Goal: Check status: Check status

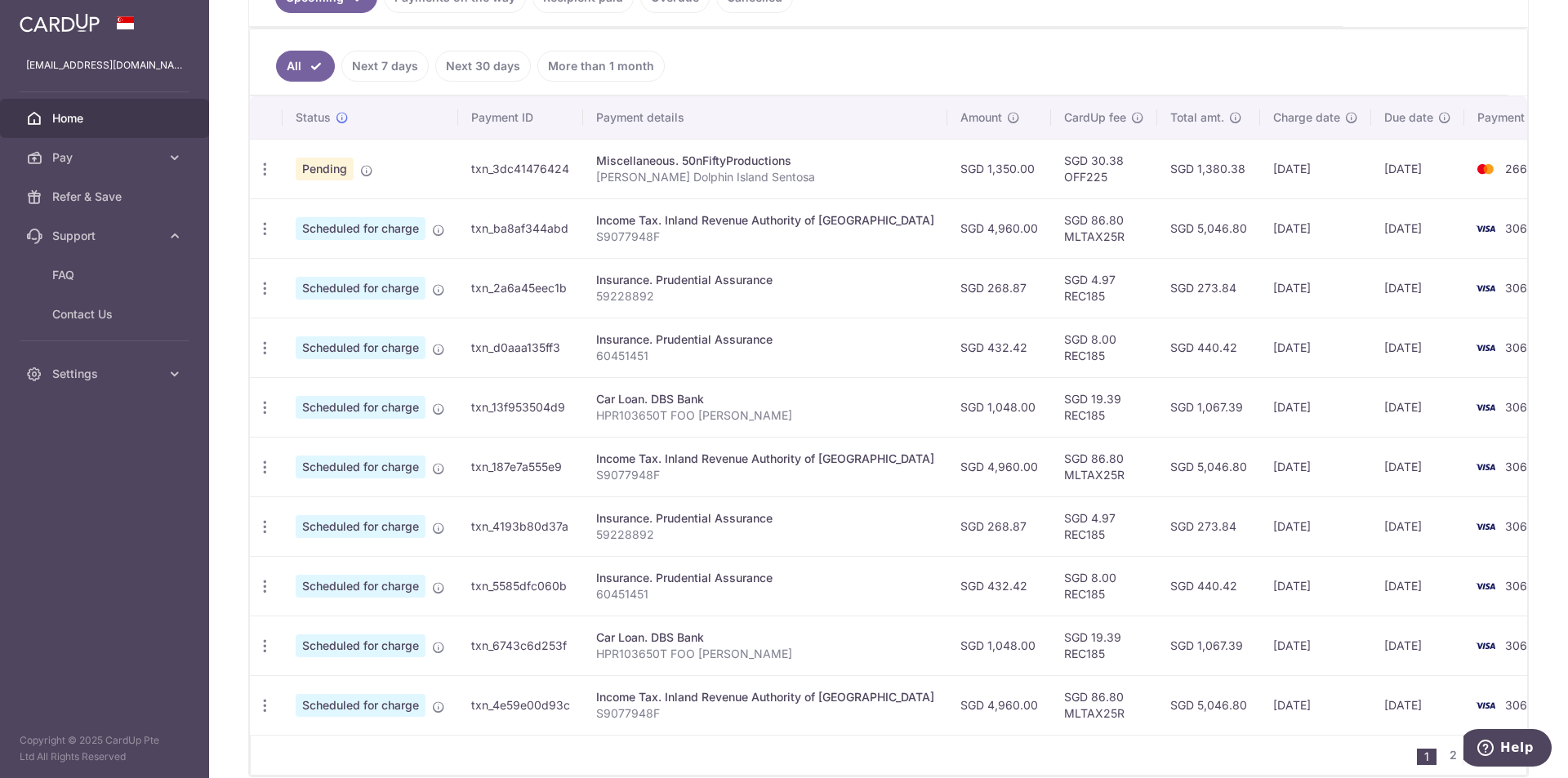
scroll to position [245, 0]
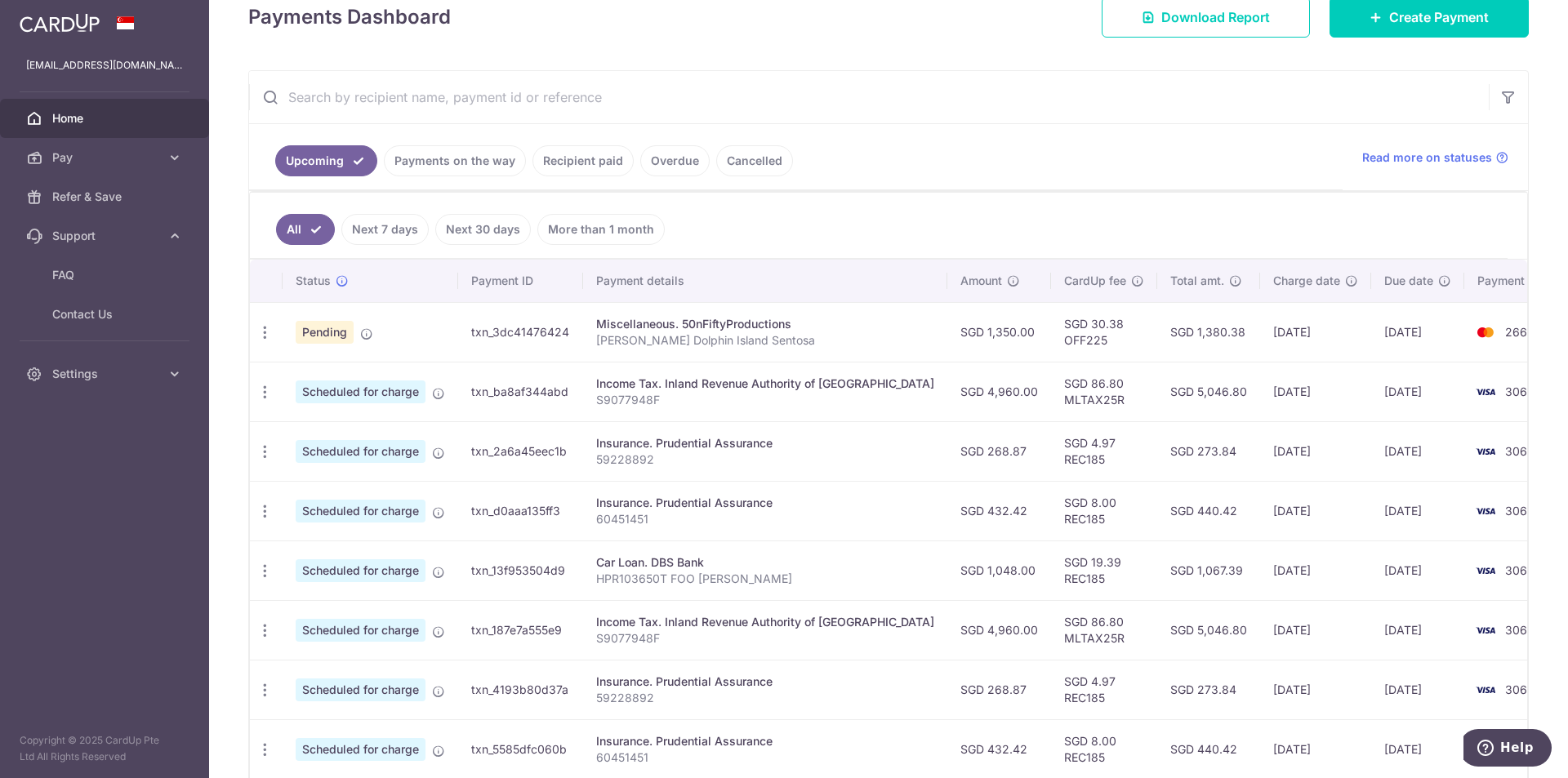
click at [572, 169] on link "Recipient paid" at bounding box center [583, 161] width 101 height 31
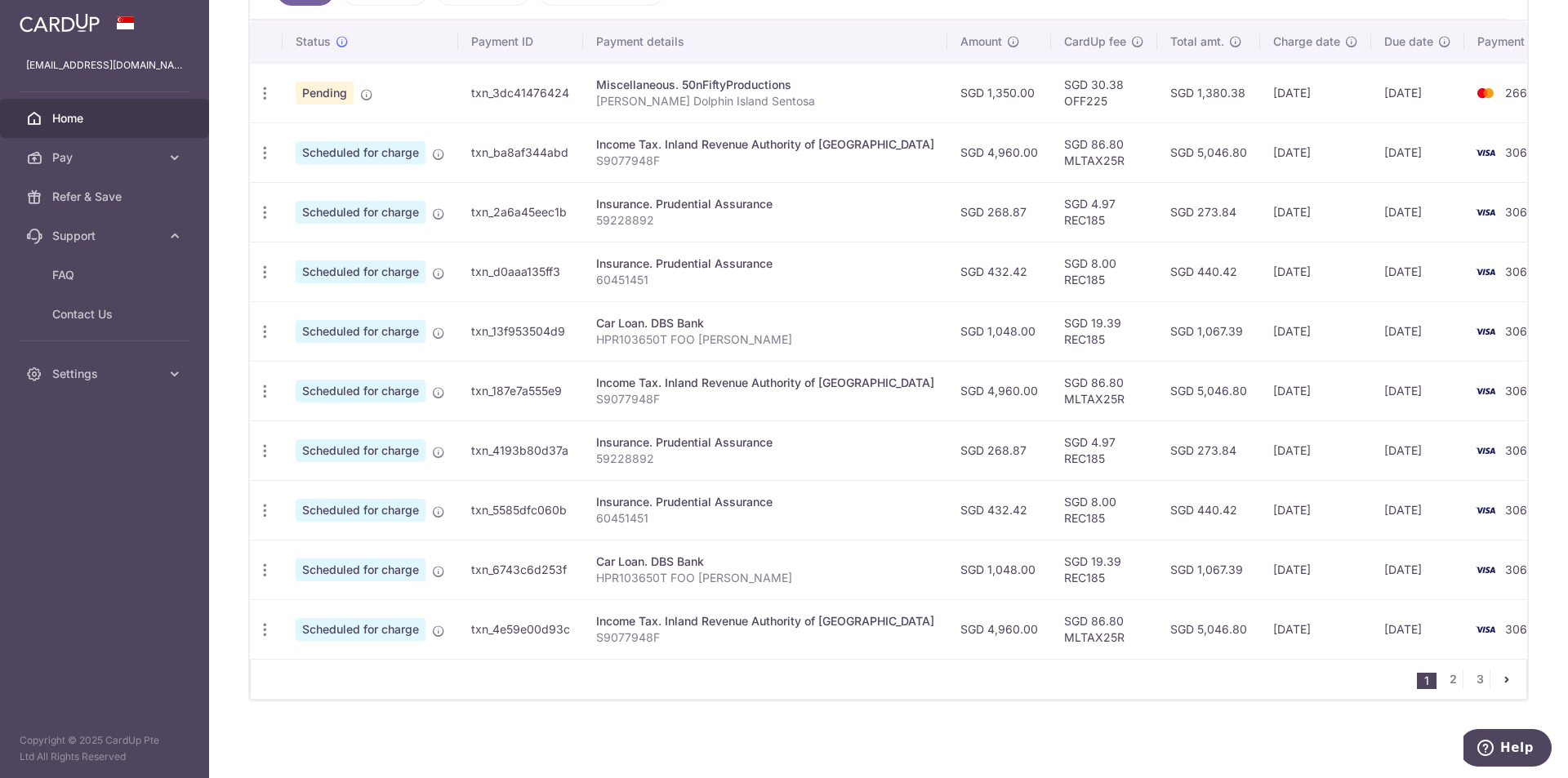
scroll to position [239, 0]
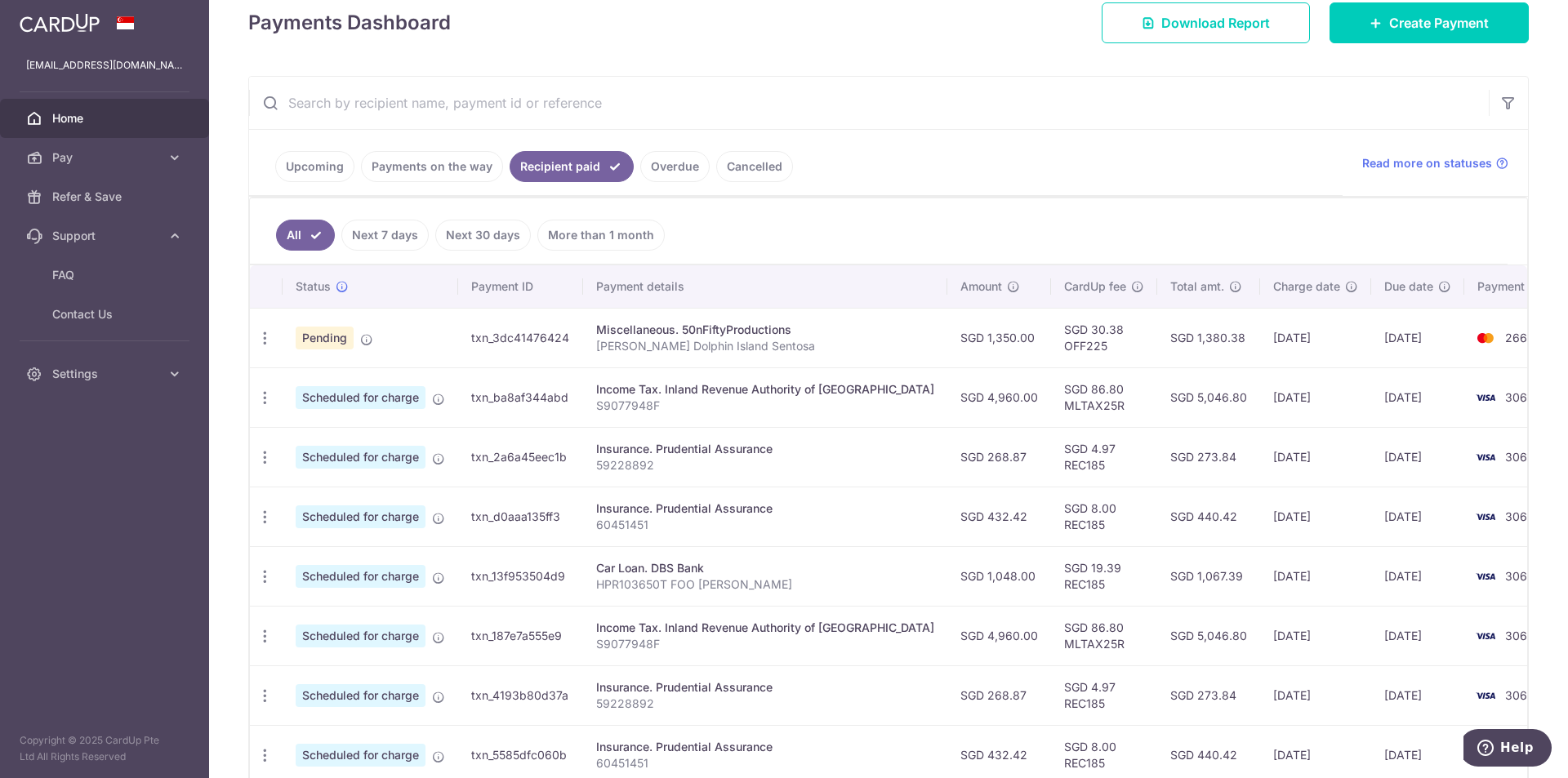
click at [400, 242] on link "Next 7 days" at bounding box center [385, 235] width 87 height 31
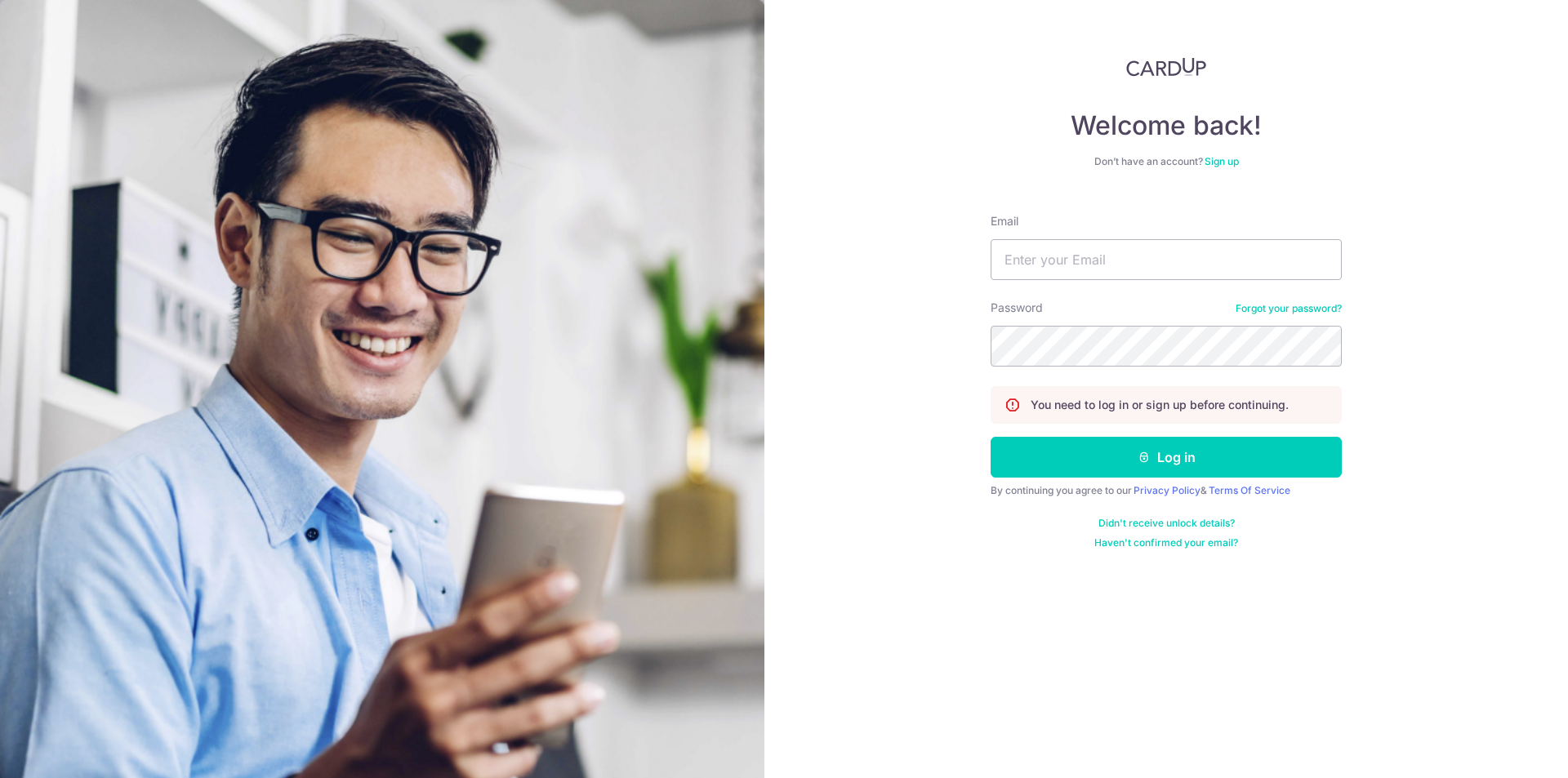
click at [1074, 282] on form "Email Password Forgot your password? You need to log in or sign up before conti…" at bounding box center [1165, 375] width 351 height 348
click at [1079, 268] on input "Email" at bounding box center [1165, 259] width 351 height 41
click at [1135, 252] on input "cozyazure@gmail.coomo" at bounding box center [1165, 259] width 351 height 41
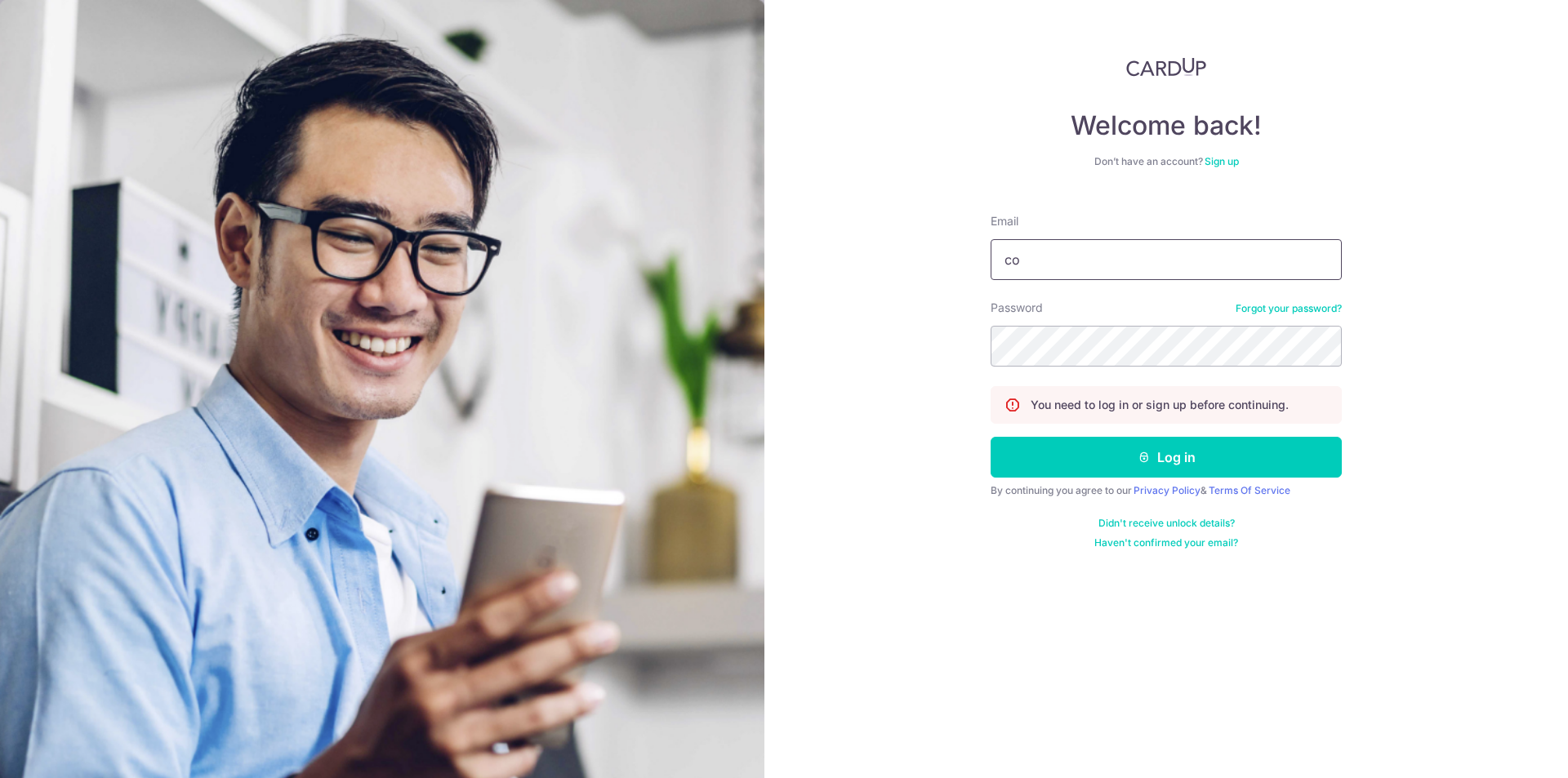
type input "[EMAIL_ADDRESS][DOMAIN_NAME]"
click at [990, 437] on button "Log in" at bounding box center [1165, 458] width 351 height 41
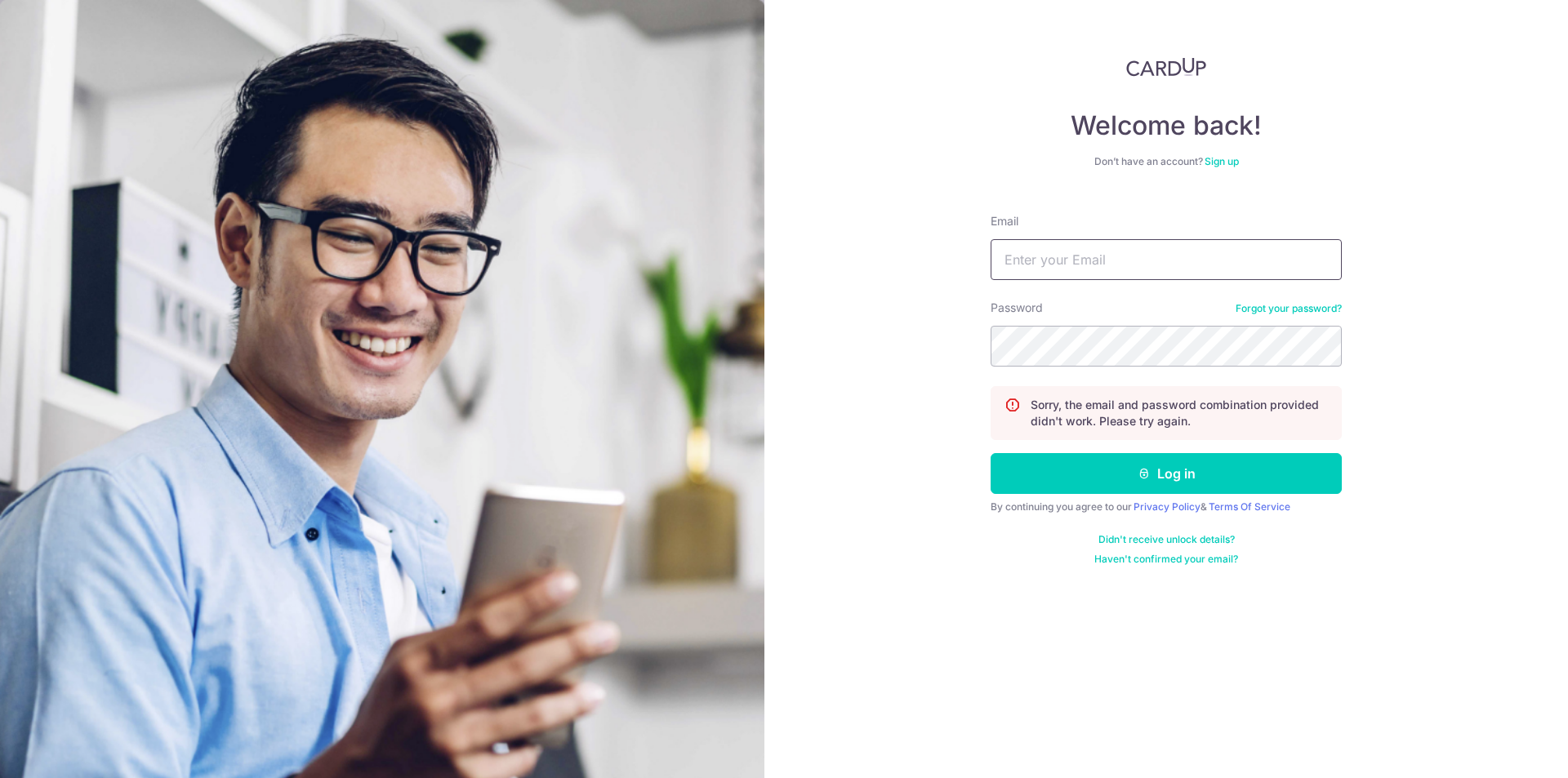
drag, startPoint x: 1131, startPoint y: 251, endPoint x: 1131, endPoint y: 261, distance: 10.0
click at [1131, 251] on input "Email" at bounding box center [1165, 259] width 351 height 41
type input "[EMAIL_ADDRESS][DOMAIN_NAME]"
click at [990, 453] on button "Log in" at bounding box center [1165, 473] width 351 height 41
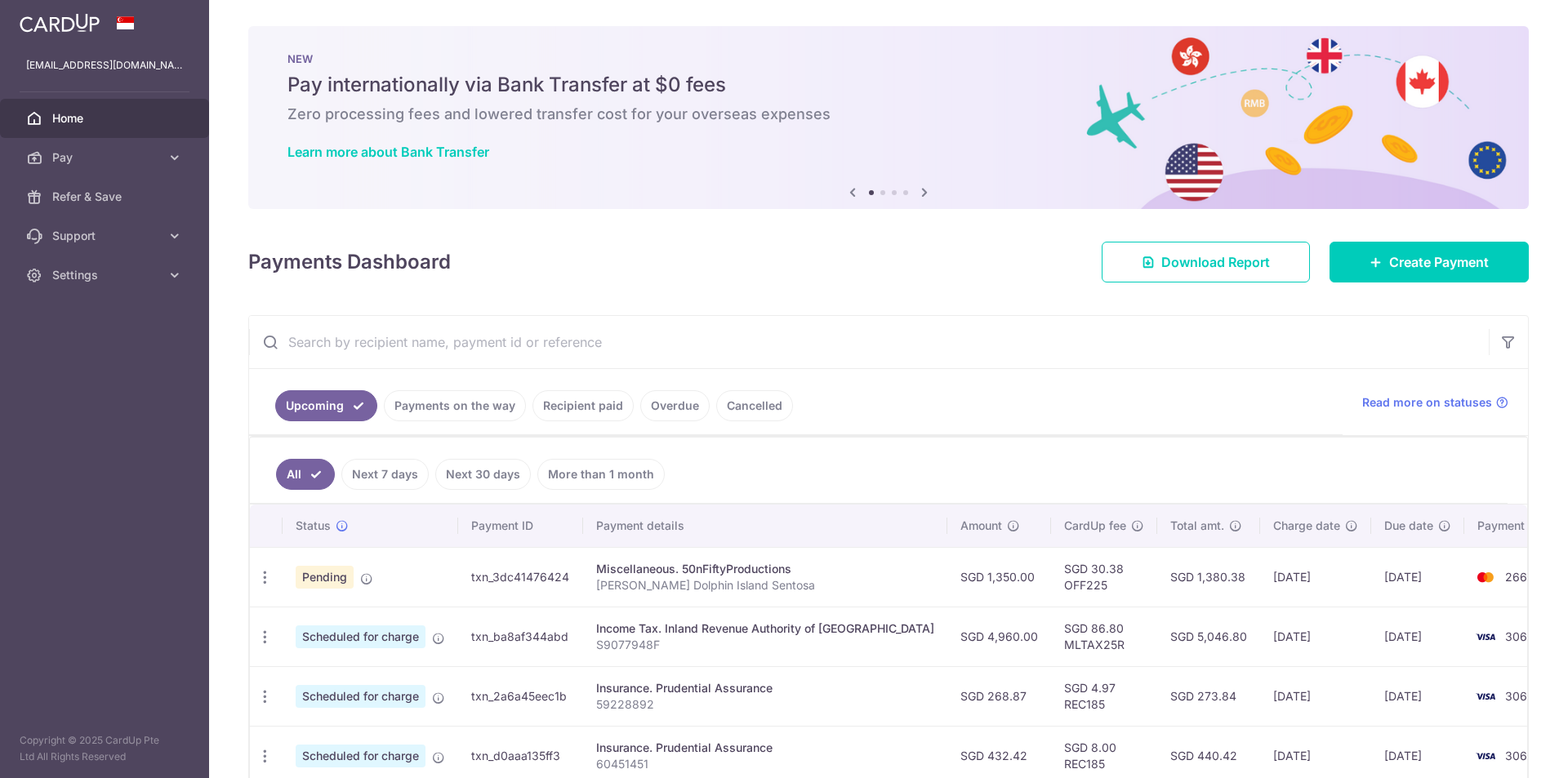
scroll to position [163, 0]
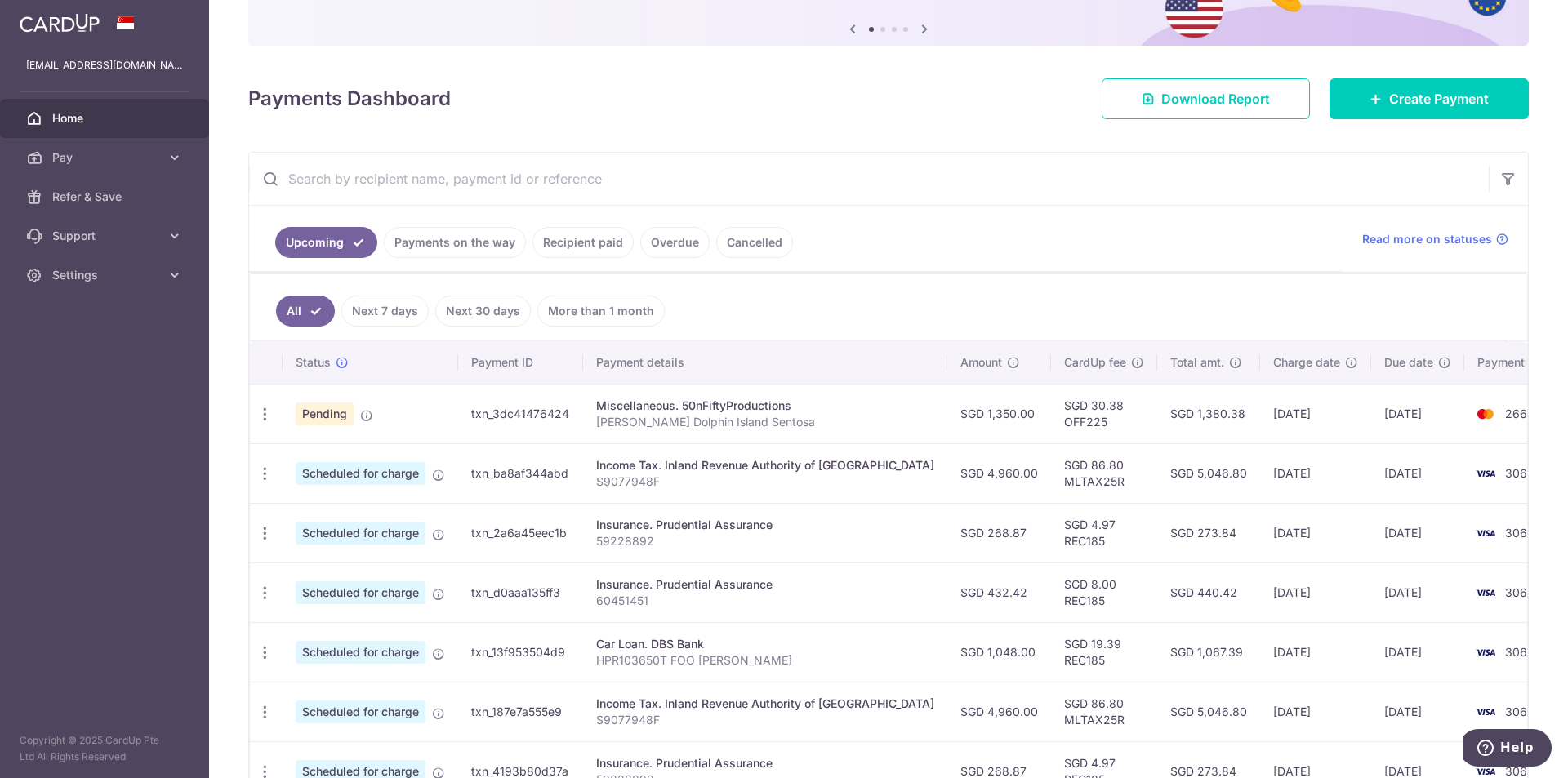
click at [583, 248] on link "Recipient paid" at bounding box center [583, 243] width 101 height 31
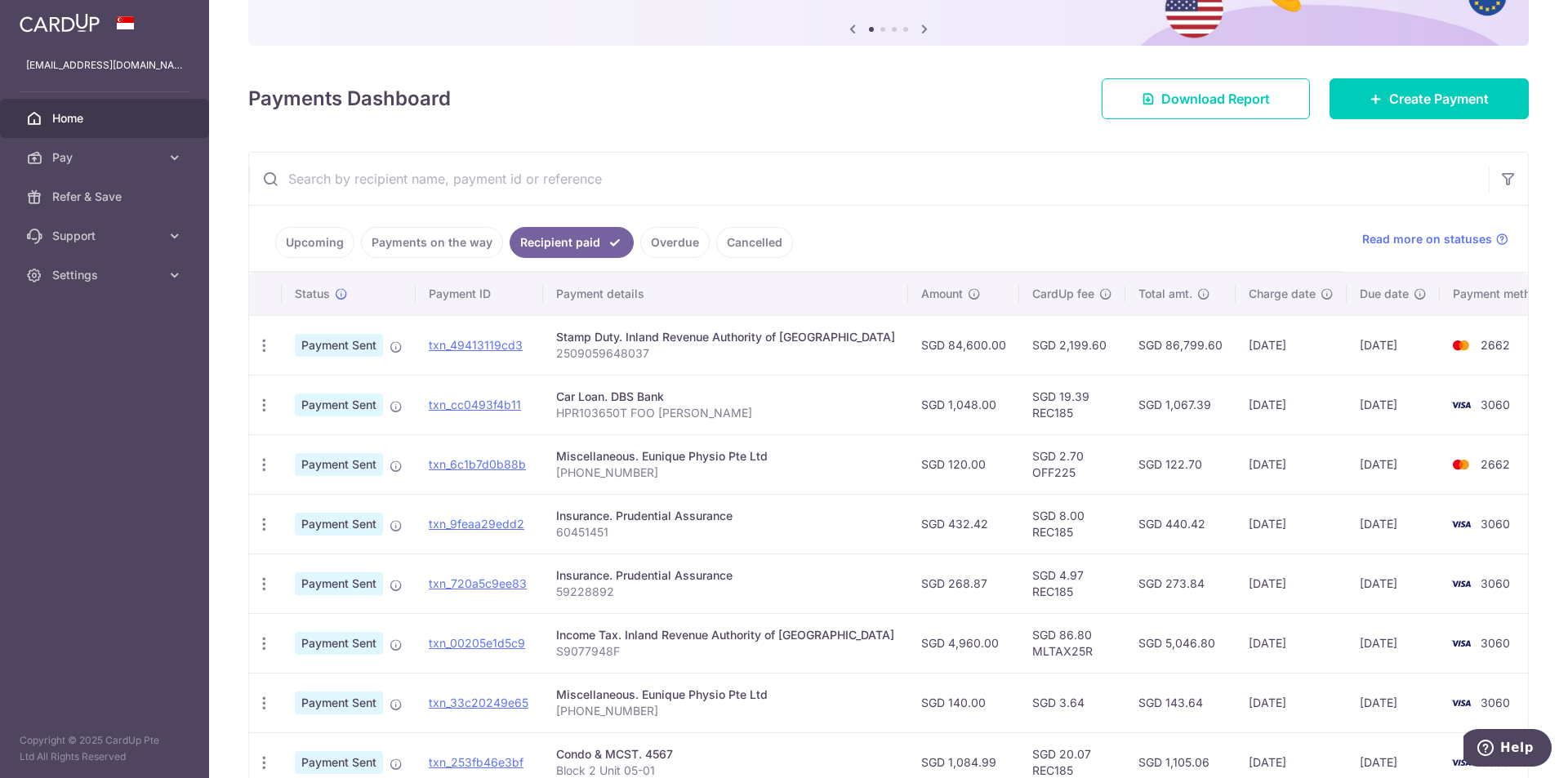
scroll to position [245, 0]
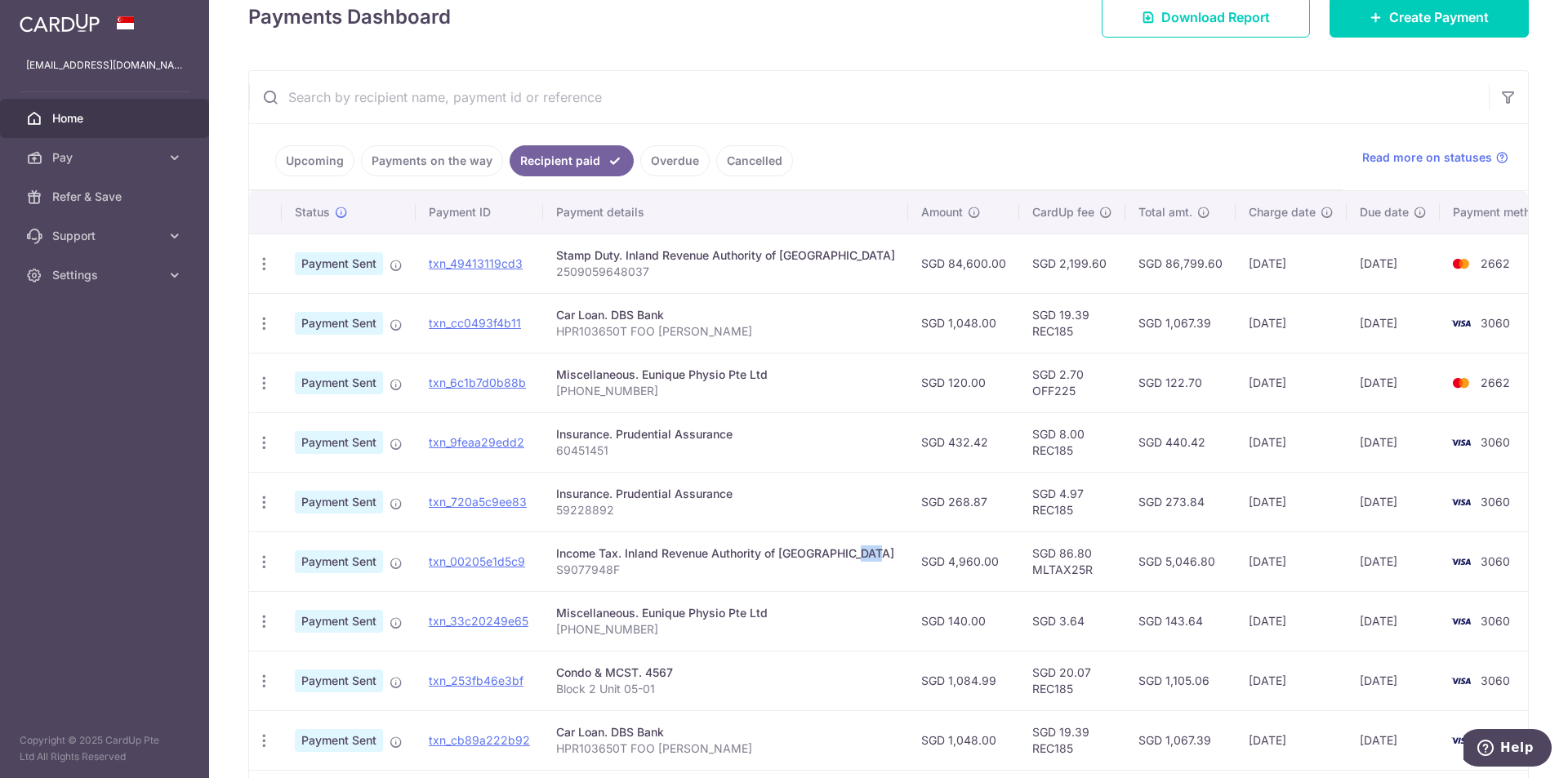
drag, startPoint x: 801, startPoint y: 555, endPoint x: 824, endPoint y: 556, distance: 23.0
click at [824, 556] on div "Income Tax. Inland Revenue Authority of [GEOGRAPHIC_DATA]" at bounding box center [725, 554] width 339 height 17
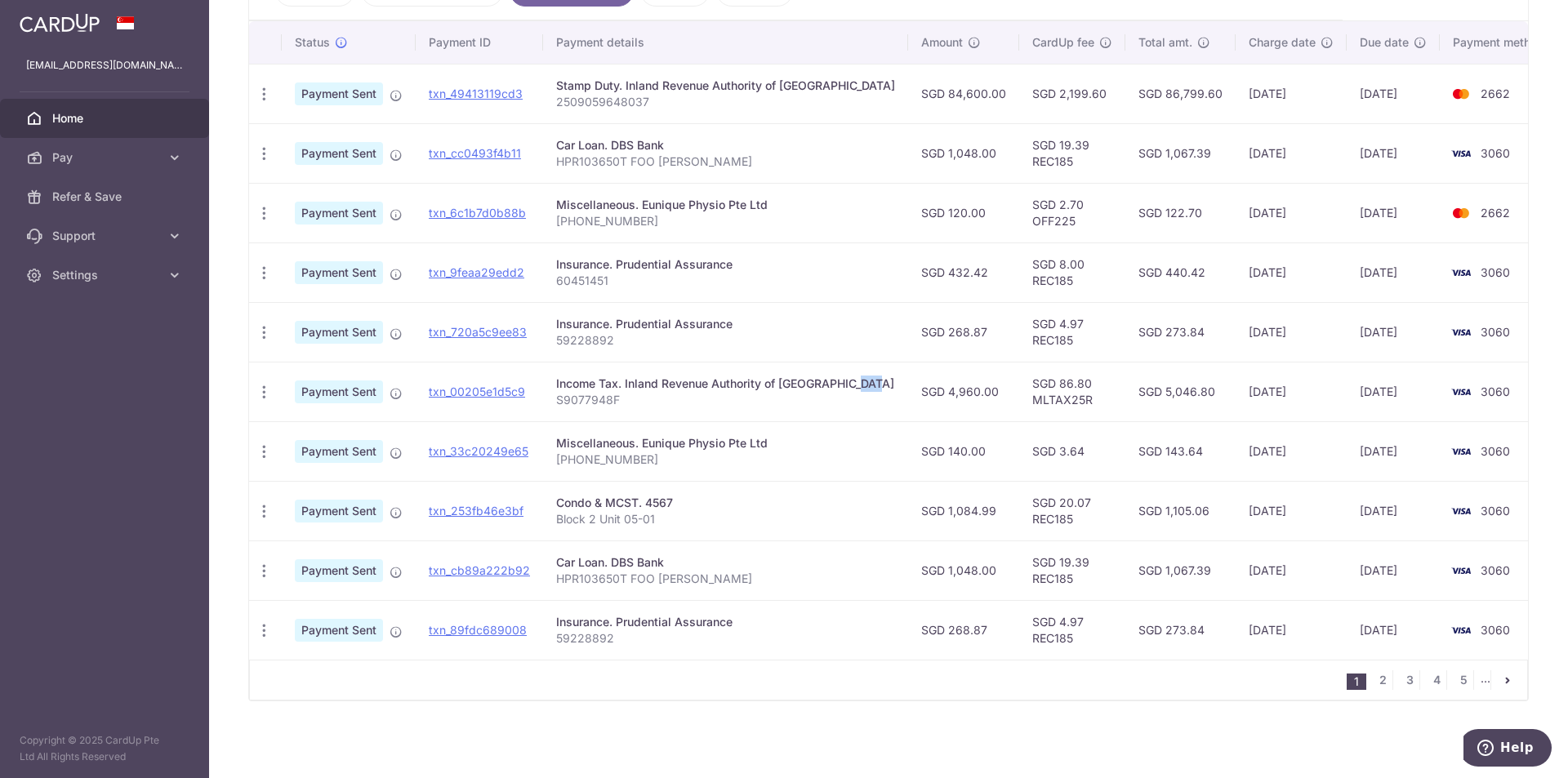
scroll to position [88, 0]
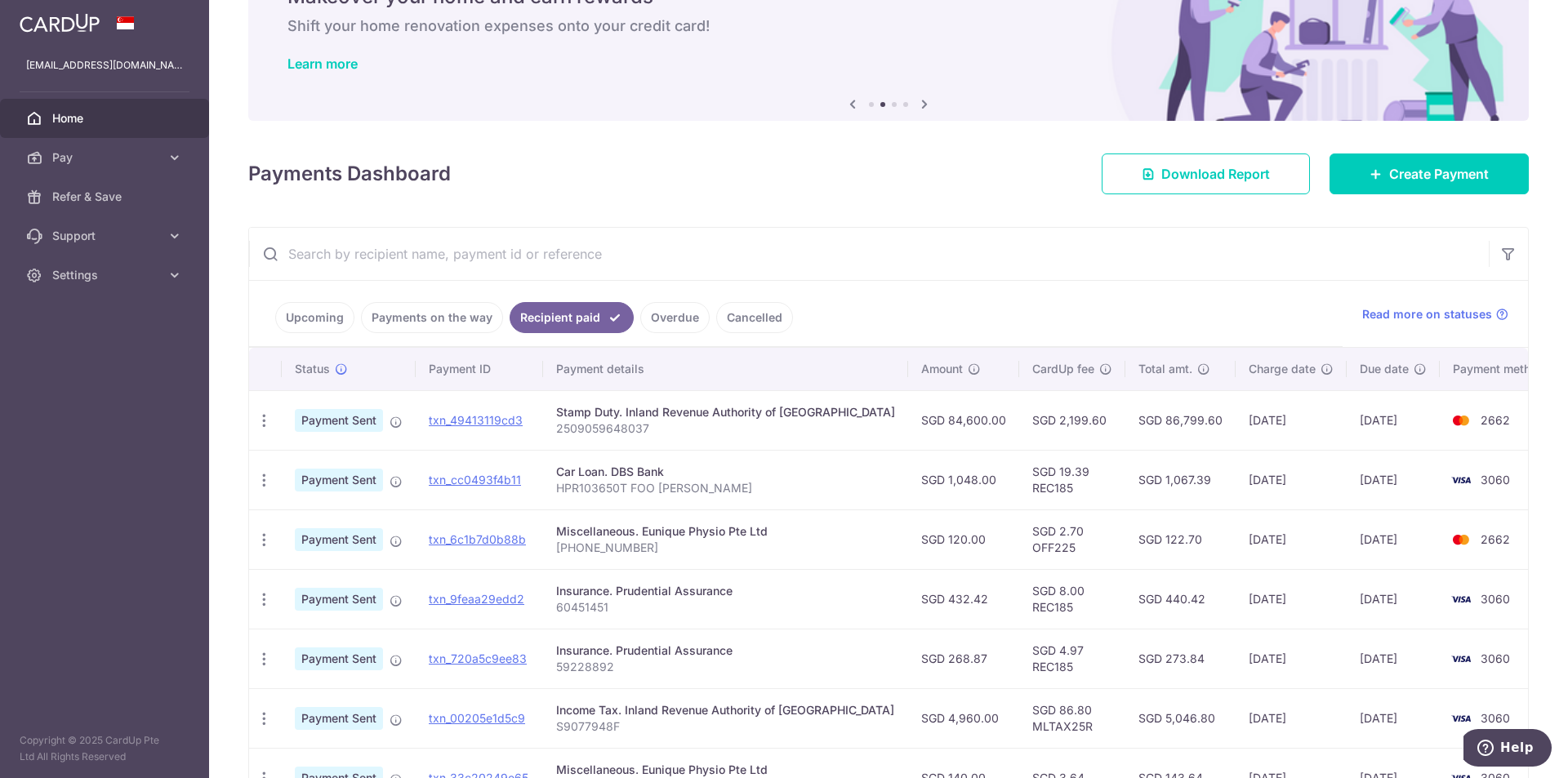
click at [956, 426] on td "SGD 84,600.00" at bounding box center [963, 420] width 111 height 59
click at [945, 420] on td "SGD 84,600.00" at bounding box center [963, 420] width 111 height 59
click at [504, 420] on link "txn_49413119cd3" at bounding box center [475, 420] width 94 height 14
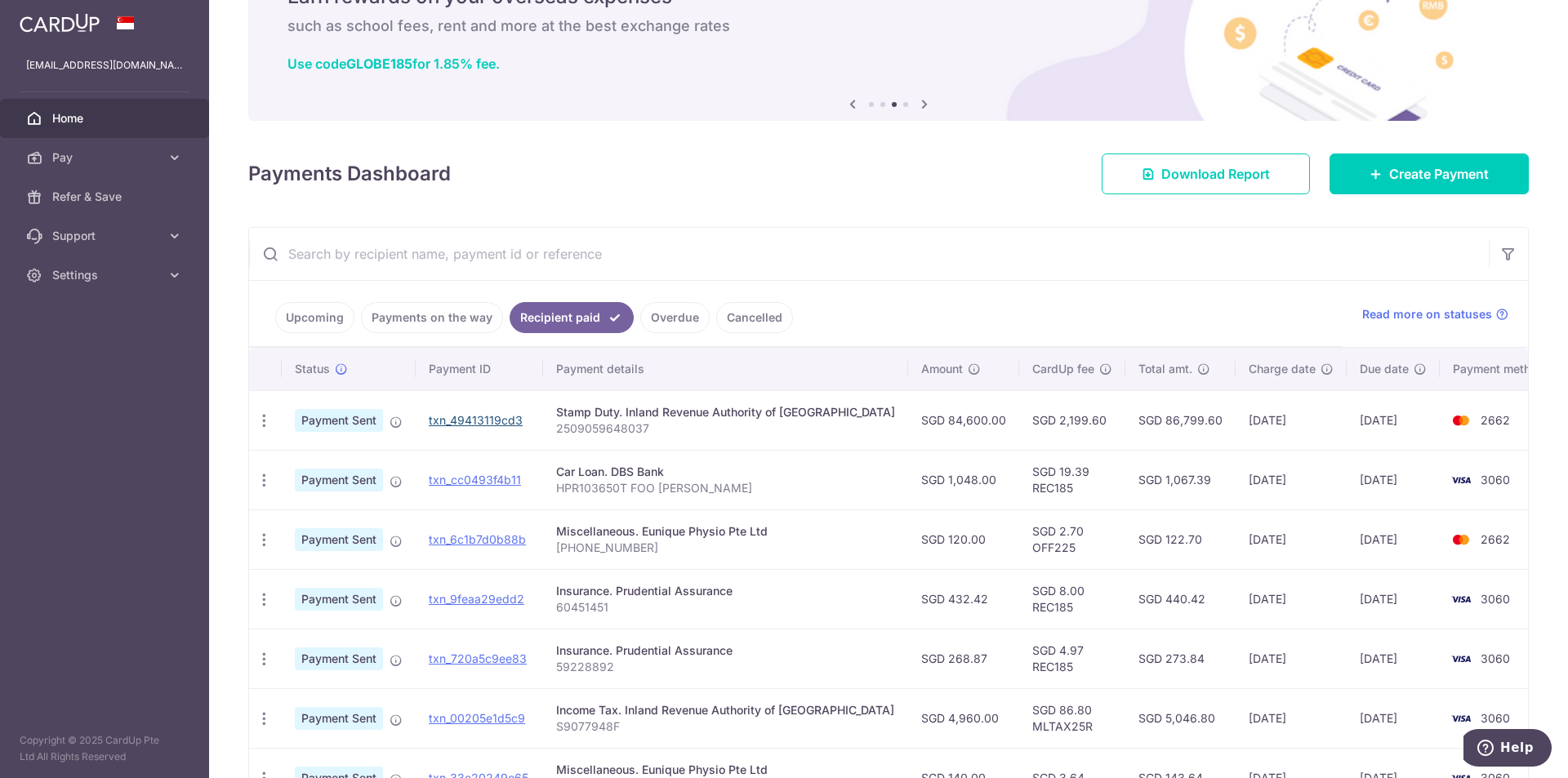
scroll to position [169, 0]
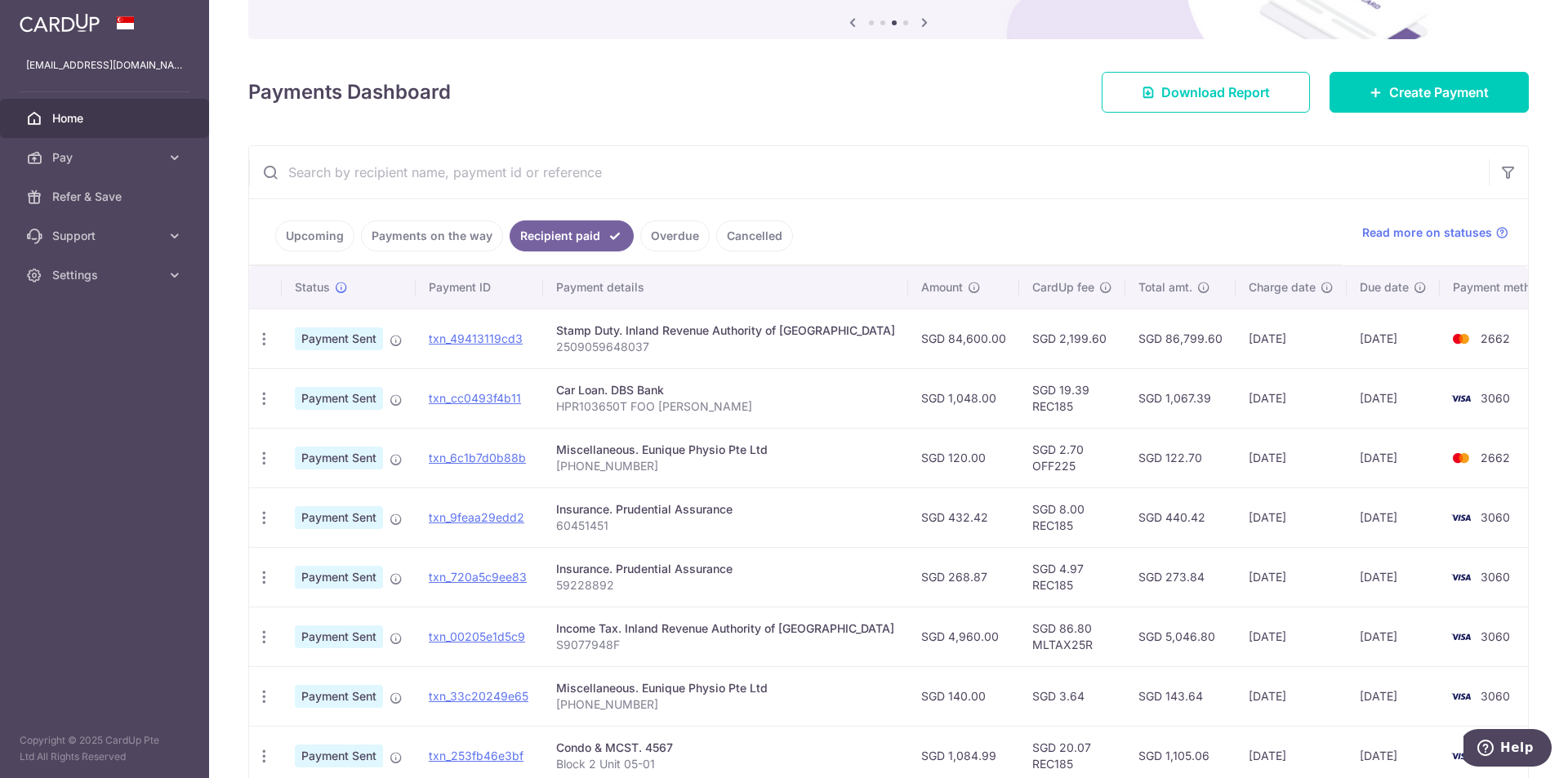
click at [536, 344] on td "txn_49413119cd3" at bounding box center [480, 338] width 128 height 59
drag, startPoint x: 534, startPoint y: 341, endPoint x: 433, endPoint y: 339, distance: 101.0
click at [433, 339] on td "txn_49413119cd3 Download Payment Receipt" at bounding box center [480, 338] width 128 height 59
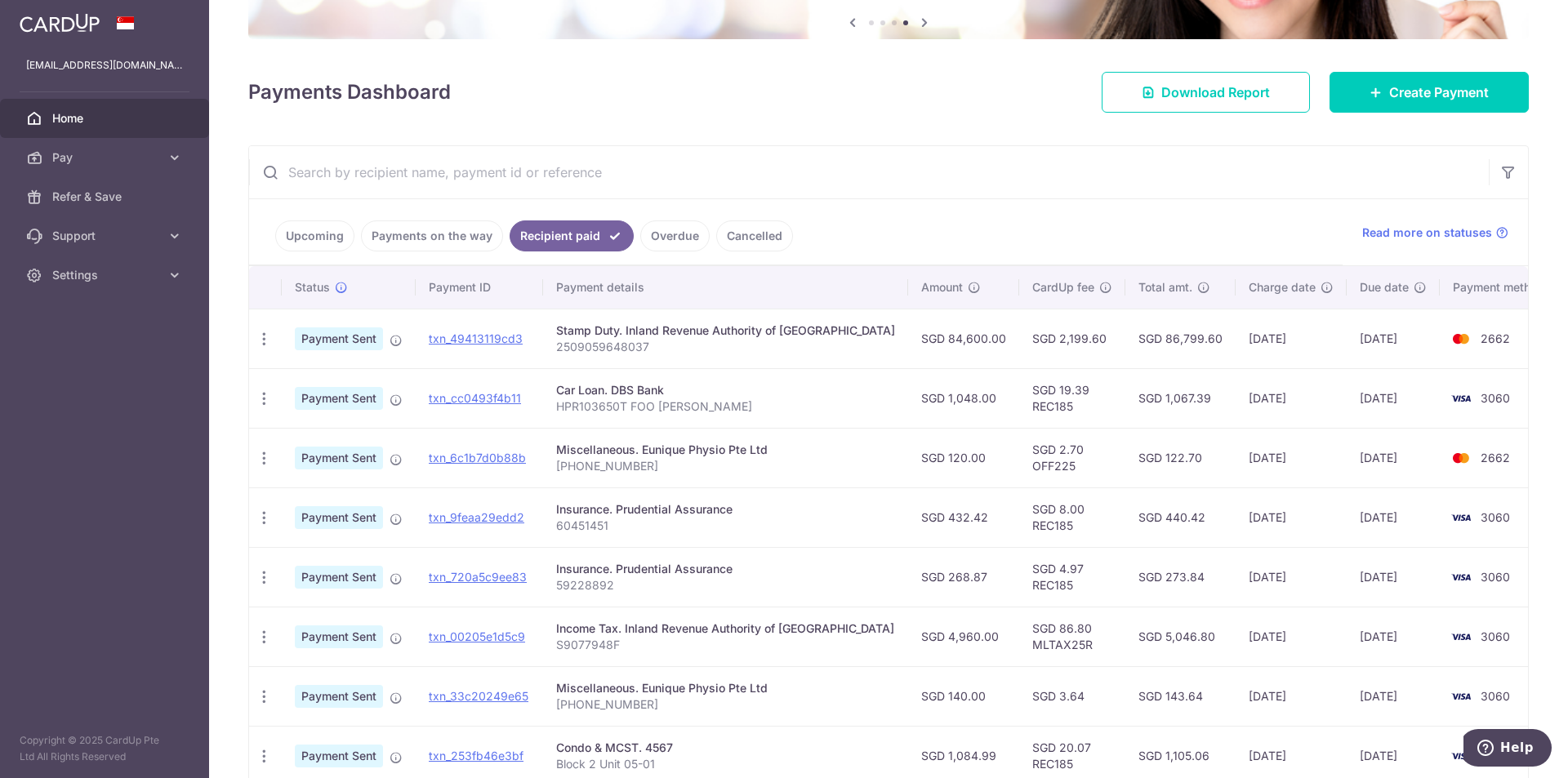
click at [928, 340] on td "SGD 84,600.00" at bounding box center [963, 338] width 111 height 59
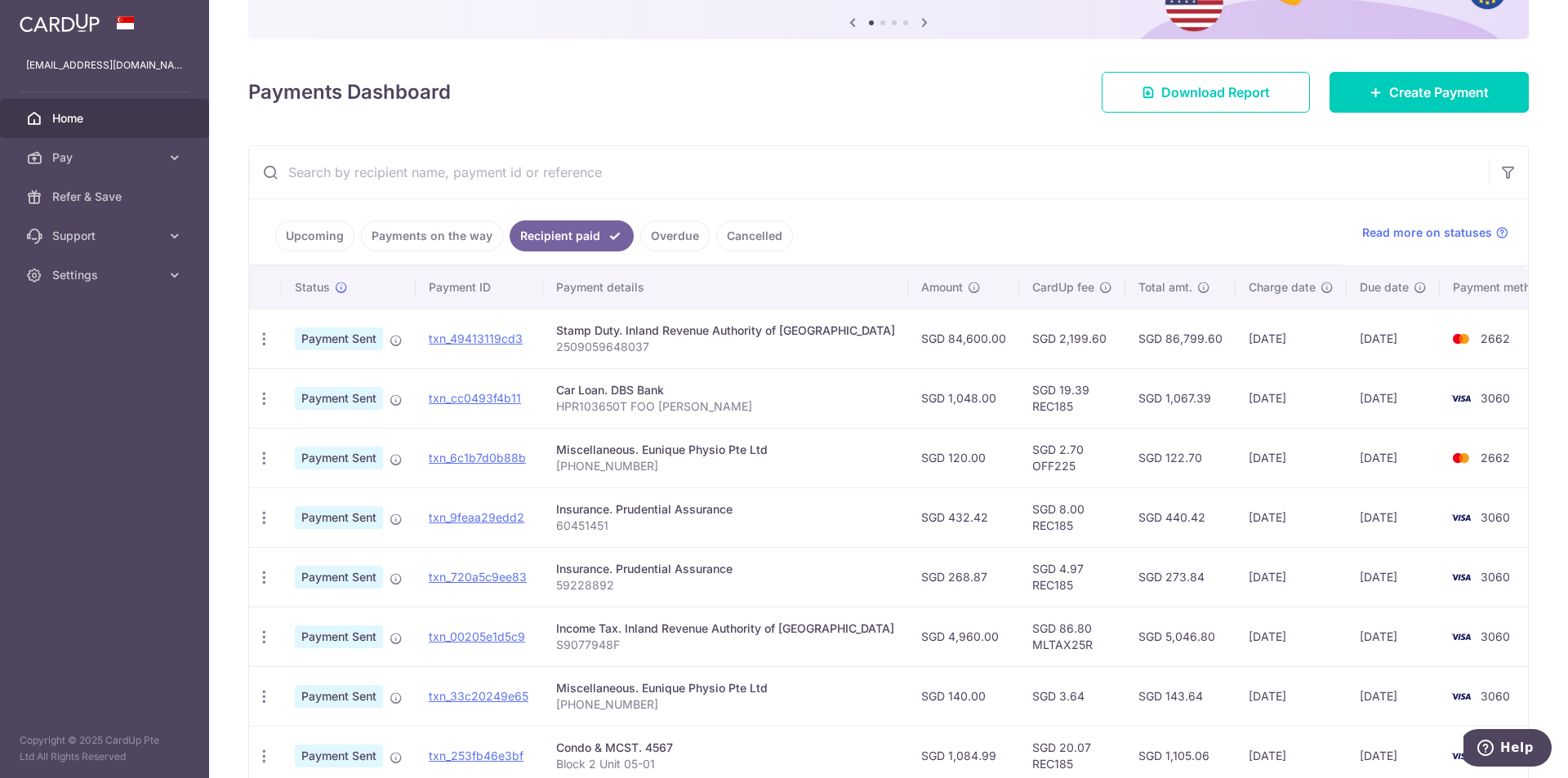
click at [616, 335] on div "Stamp Duty. Inland Revenue Authority of [GEOGRAPHIC_DATA]" at bounding box center [725, 331] width 339 height 17
click at [617, 335] on div "Stamp Duty. Inland Revenue Authority of [GEOGRAPHIC_DATA]" at bounding box center [725, 331] width 339 height 17
click at [517, 339] on link "txn_49413119cd3" at bounding box center [475, 338] width 94 height 14
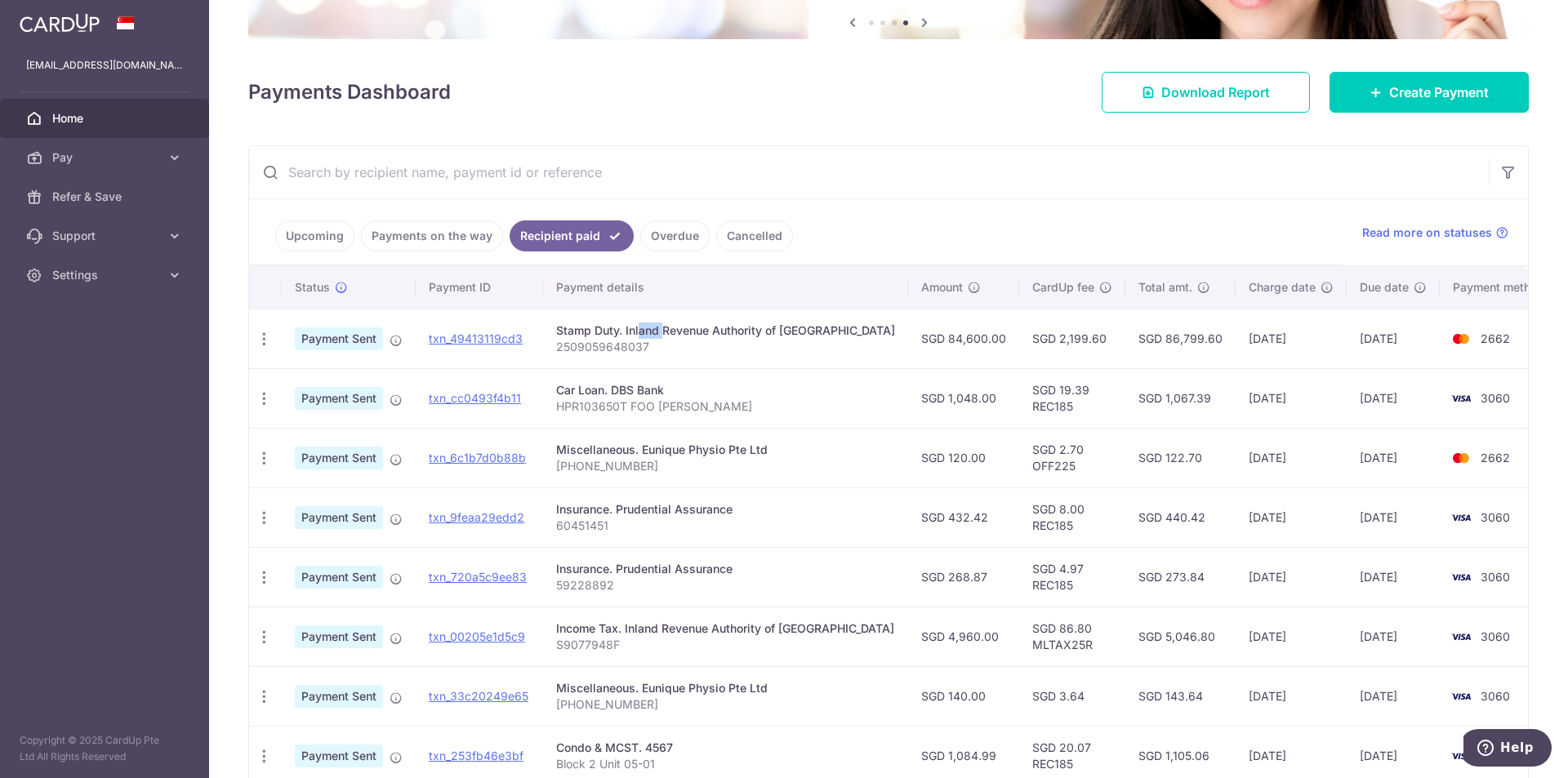
click at [903, 159] on input "text" at bounding box center [869, 172] width 1239 height 52
